Goal: Information Seeking & Learning: Understand process/instructions

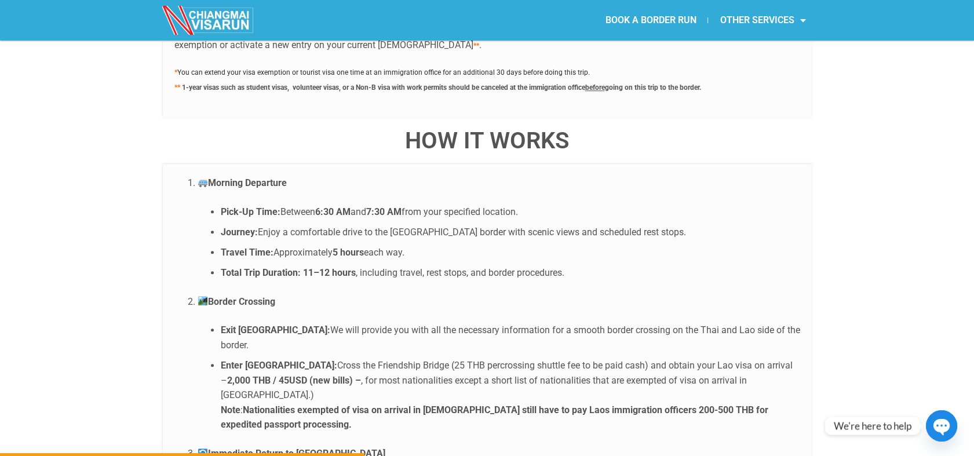
scroll to position [2253, 0]
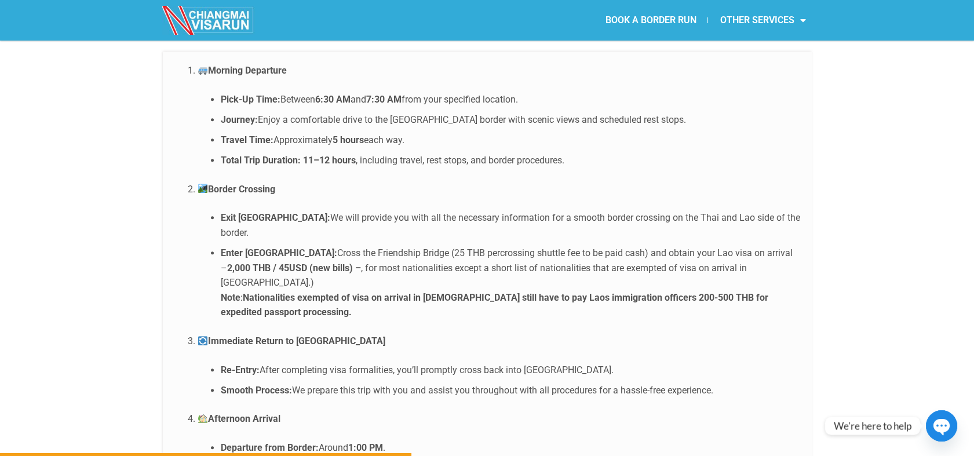
click at [692, 246] on li "Enter [GEOGRAPHIC_DATA]: Cross the Friendship Bridge (25 THB percrossing shuttl…" at bounding box center [511, 283] width 580 height 74
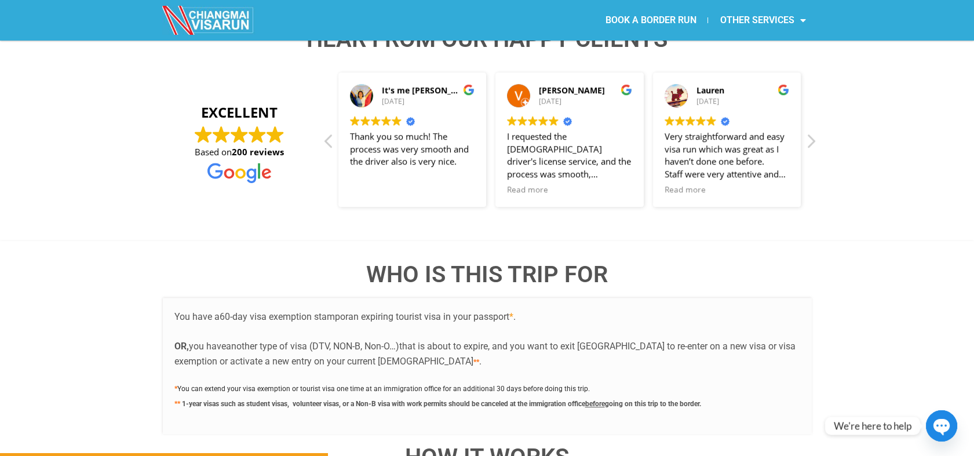
scroll to position [1931, 0]
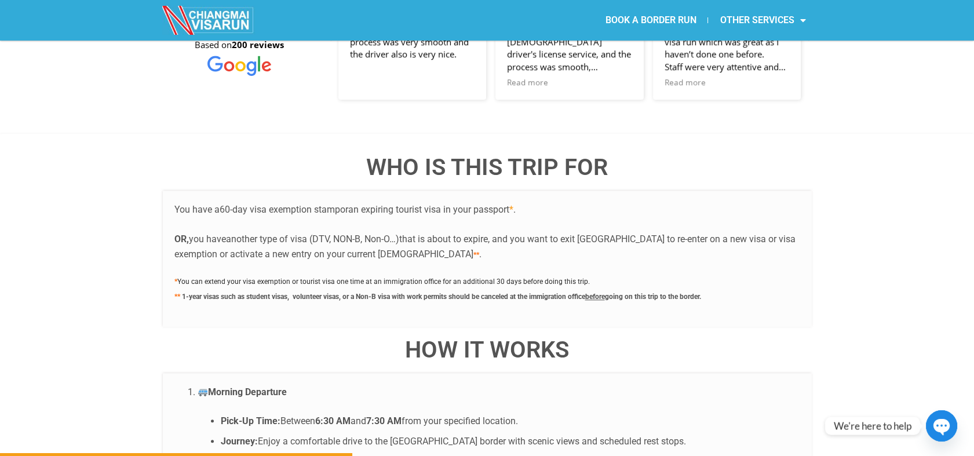
drag, startPoint x: 451, startPoint y: 266, endPoint x: 709, endPoint y: 269, distance: 258.5
click at [701, 290] on b "1-year visas such as student visas, volunteer visas, or a Non-B visa with work …" at bounding box center [441, 295] width 519 height 11
copy b "should be canceled at the immigration office before going on this trip to the b…"
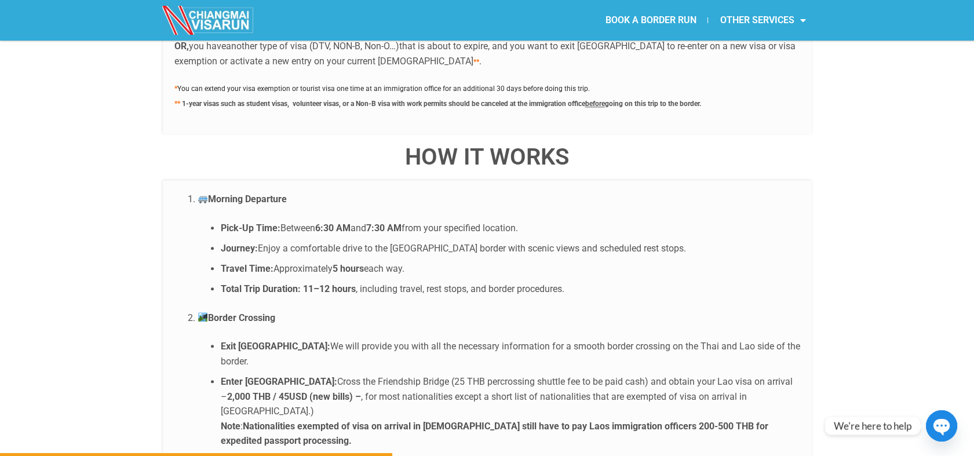
scroll to position [2189, 0]
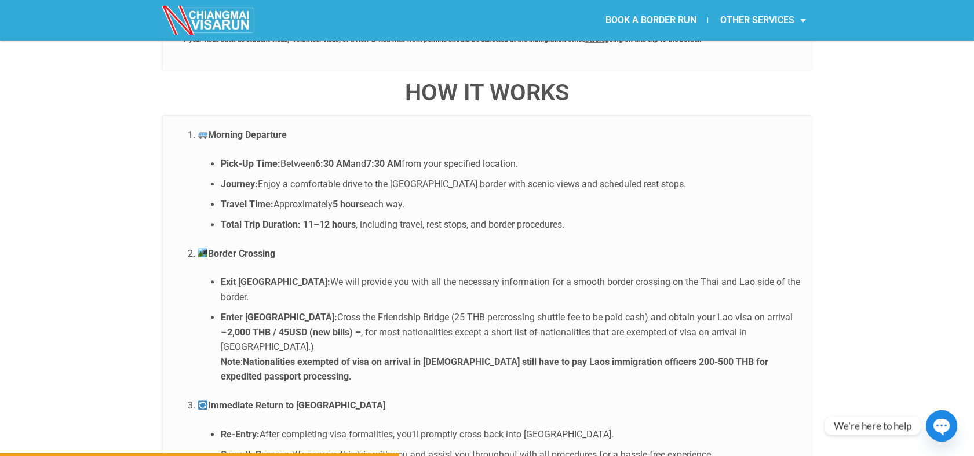
drag, startPoint x: 737, startPoint y: 268, endPoint x: 296, endPoint y: 283, distance: 441.8
click at [295, 327] on strong "2,000 THB / 45USD (new bills) –" at bounding box center [294, 332] width 134 height 11
copy strong "2,000 THB / 45USD (new bills)"
drag, startPoint x: 269, startPoint y: 268, endPoint x: 585, endPoint y: 272, distance: 315.9
click at [585, 310] on li "Enter [GEOGRAPHIC_DATA]: Cross the Friendship Bridge (25 THB percrossing shuttl…" at bounding box center [511, 347] width 580 height 74
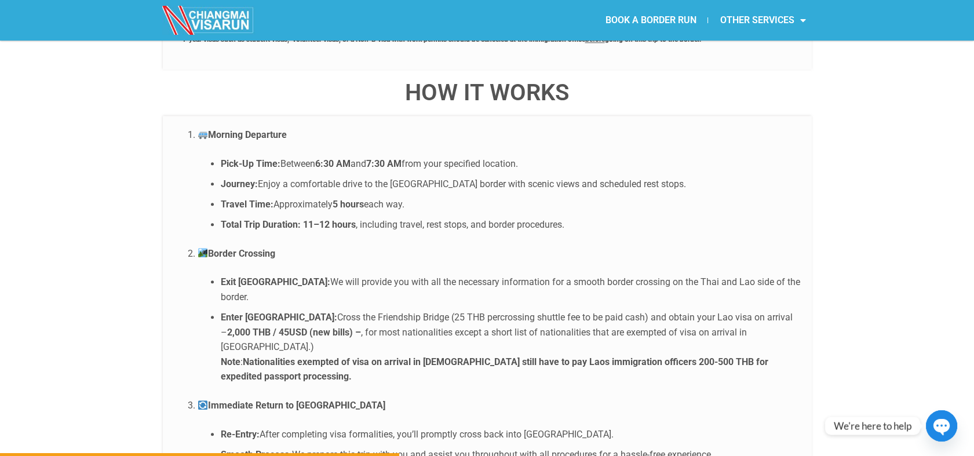
click at [325, 310] on li "Enter [GEOGRAPHIC_DATA]: Cross the Friendship Bridge (25 THB percrossing shuttl…" at bounding box center [511, 347] width 580 height 74
click at [315, 310] on li "Enter [GEOGRAPHIC_DATA]: Cross the Friendship Bridge (25 THB percrossing shuttl…" at bounding box center [511, 347] width 580 height 74
drag, startPoint x: 268, startPoint y: 269, endPoint x: 583, endPoint y: 274, distance: 314.7
click at [583, 310] on li "Enter [GEOGRAPHIC_DATA]: Cross the Friendship Bridge (25 THB percrossing shuttl…" at bounding box center [511, 347] width 580 height 74
copy li "Cross the Friendship Bridge (25 THB percrossing shuttle fee to be paid cash)"
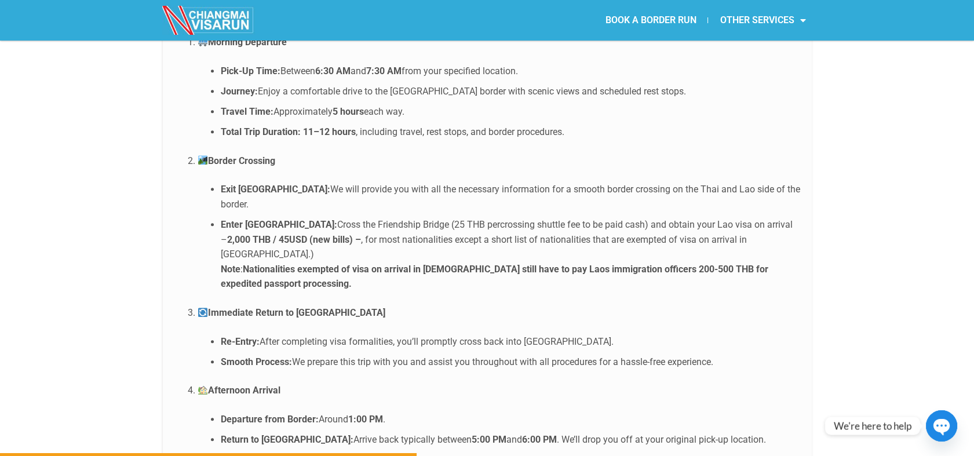
scroll to position [2382, 0]
